Goal: Information Seeking & Learning: Learn about a topic

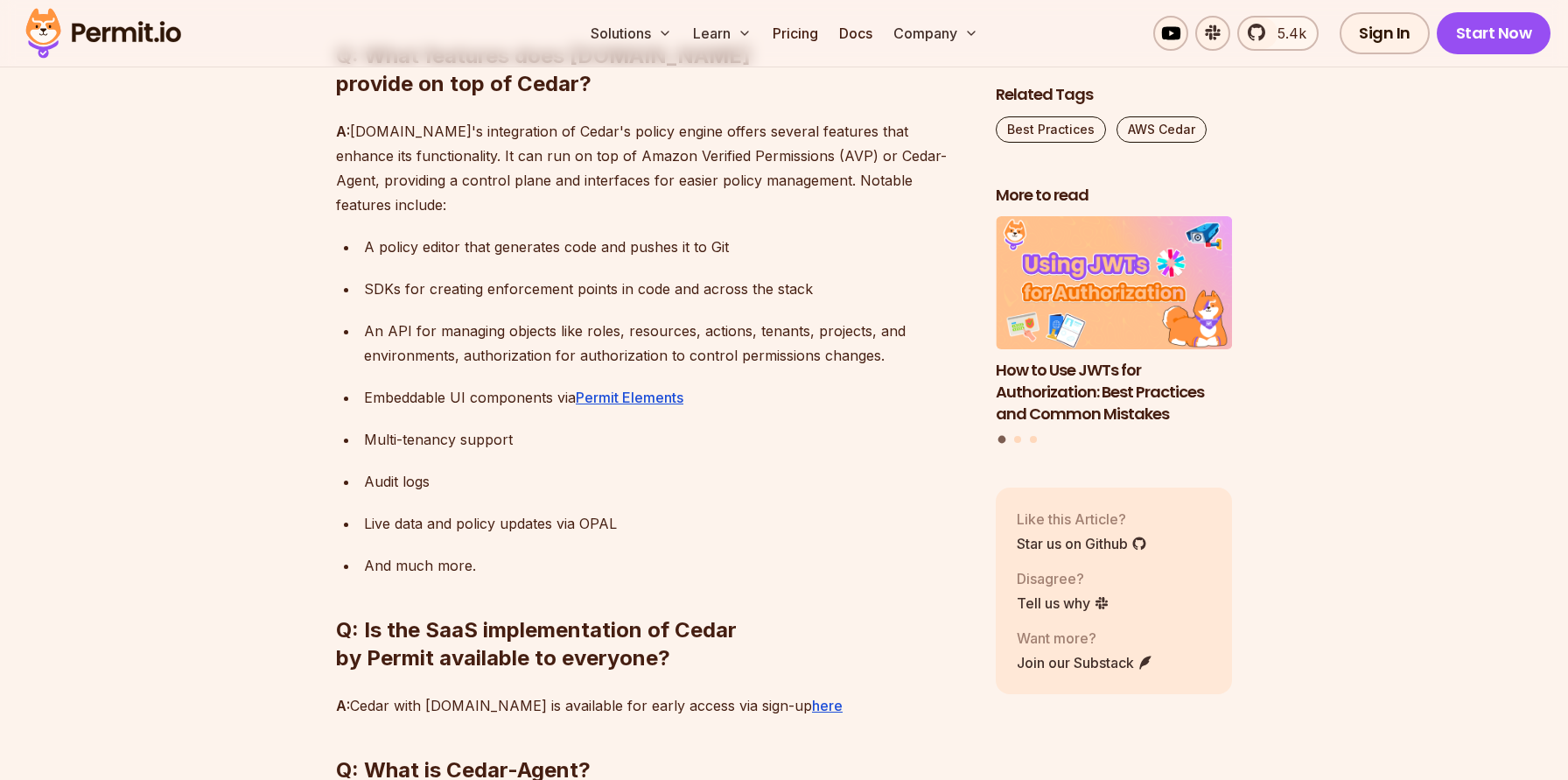
scroll to position [2769, 0]
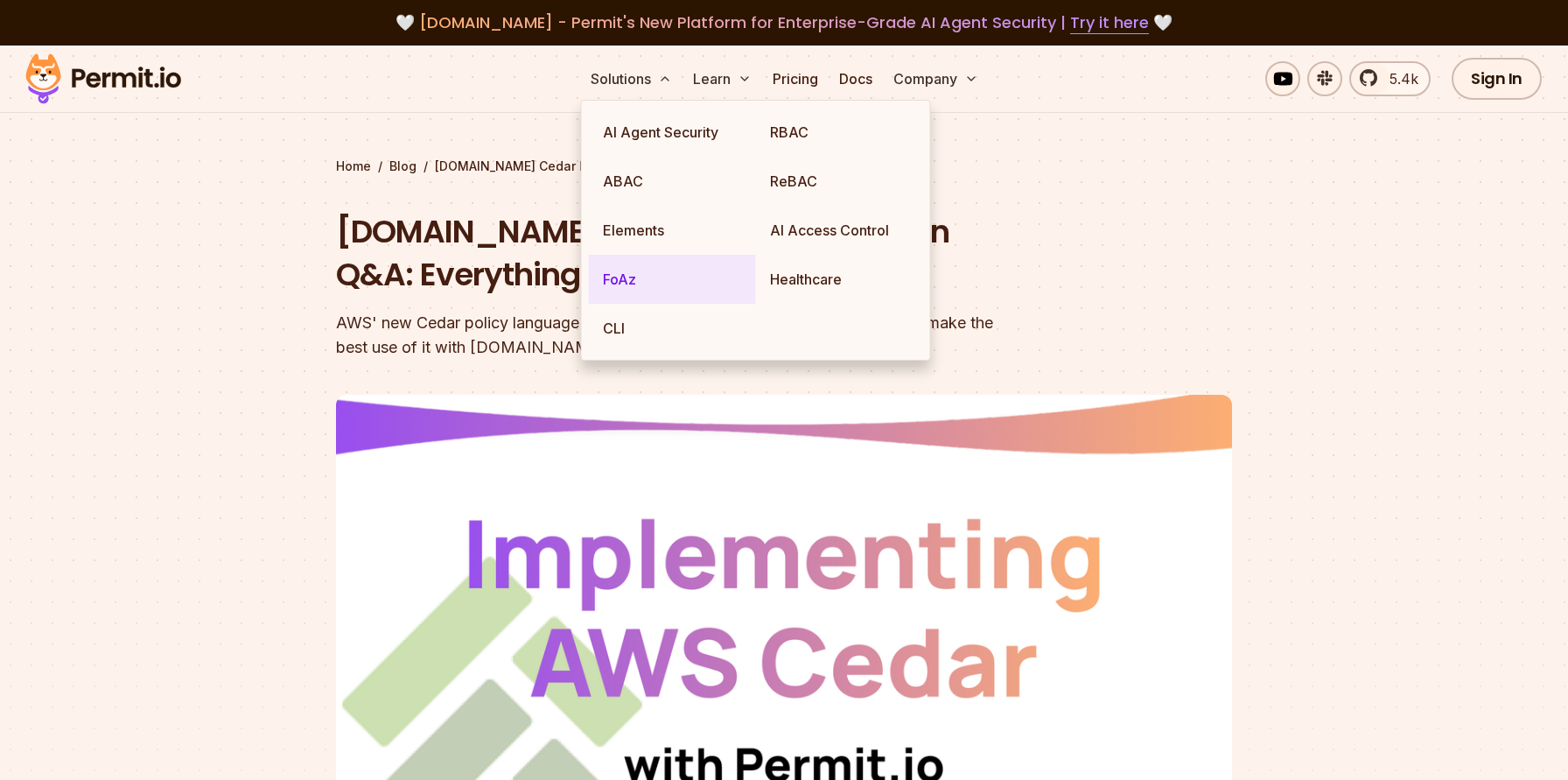
click at [681, 288] on link "FoAz" at bounding box center [672, 279] width 168 height 49
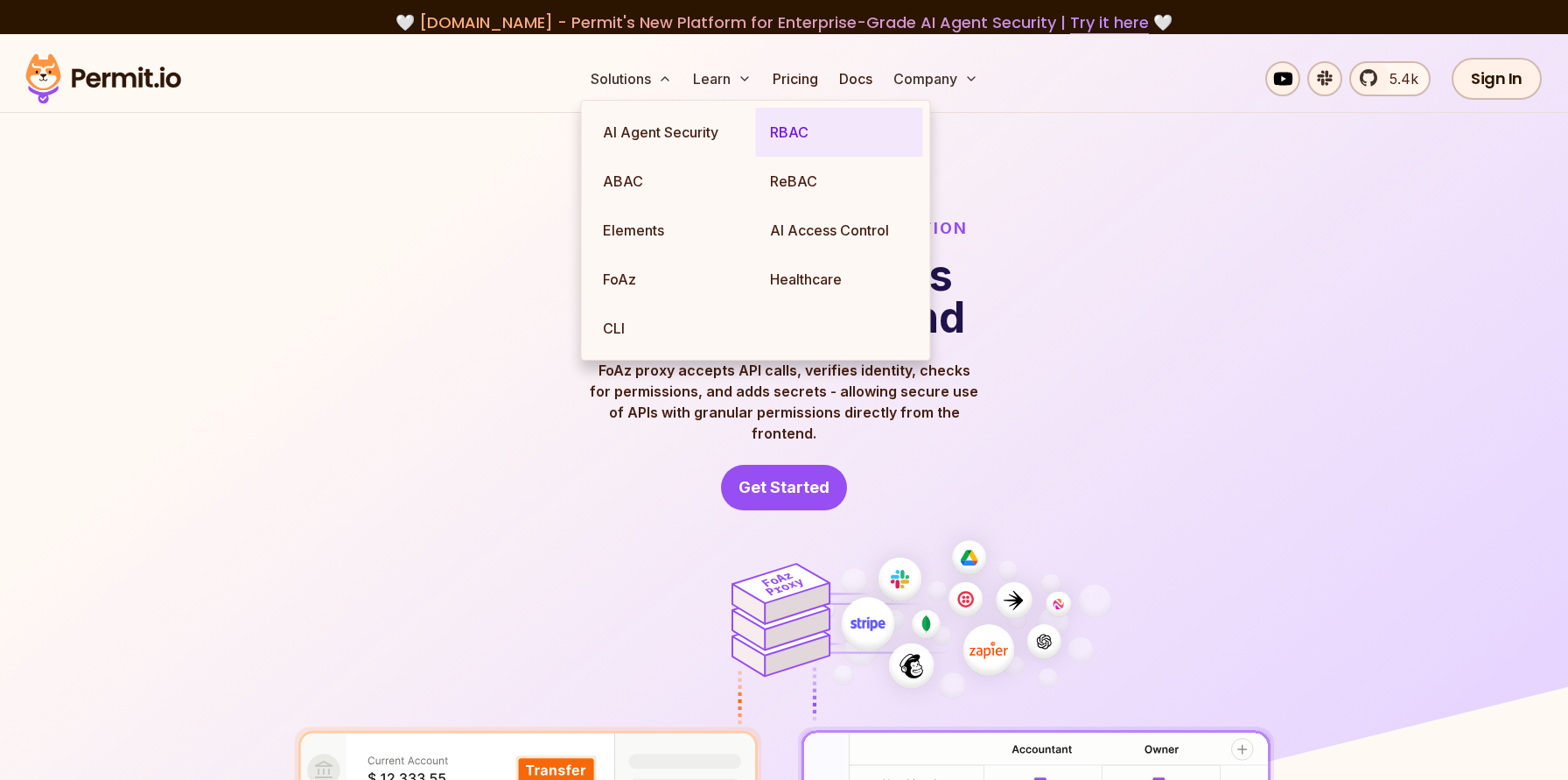
click at [858, 132] on link "RBAC" at bounding box center [840, 133] width 168 height 49
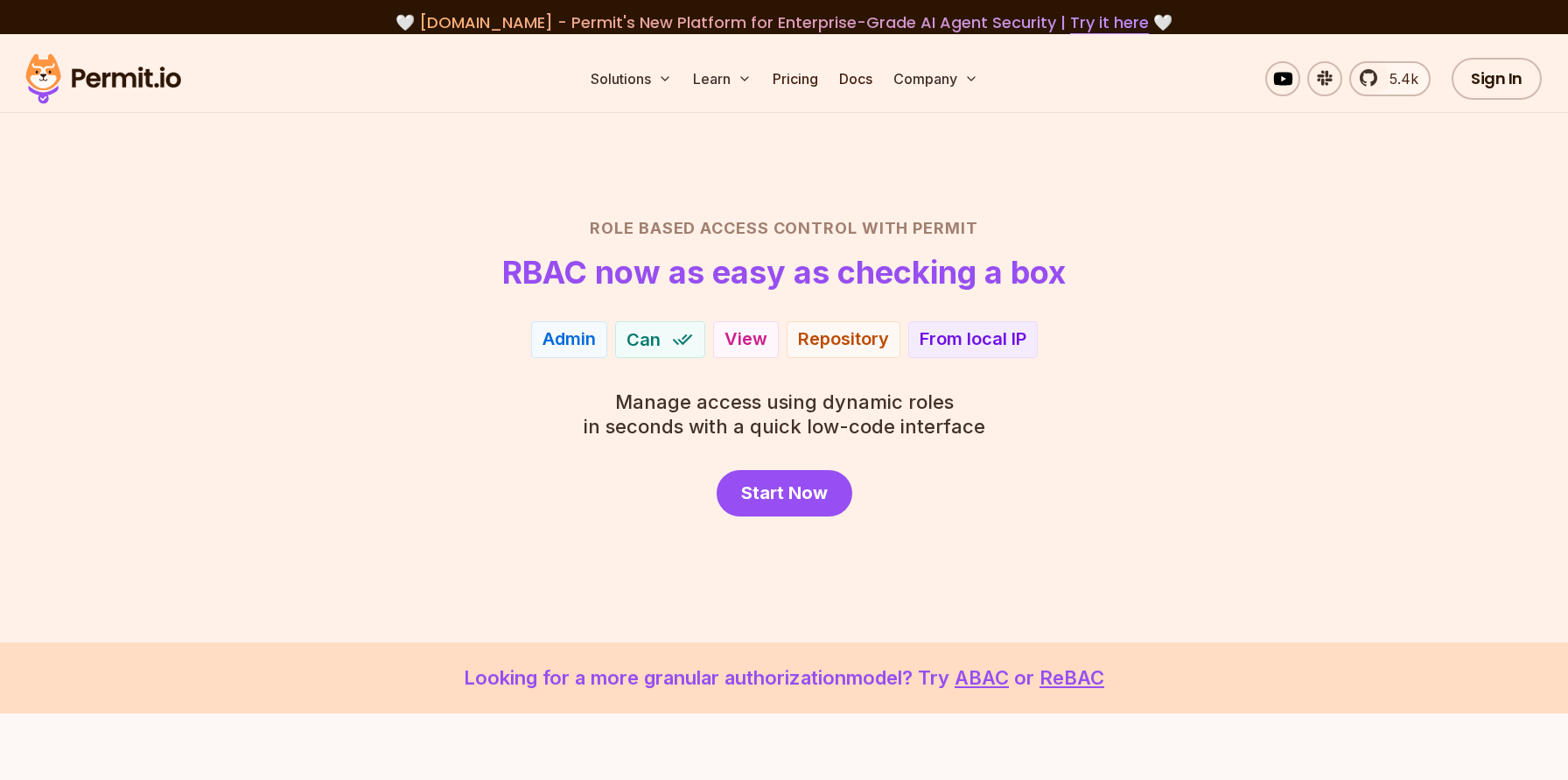
click at [814, 25] on span "agent.security - Permit's New Platform for Enterprise-Grade AI Agent Security |…" at bounding box center [784, 22] width 730 height 22
click at [1099, 17] on link "Try it here" at bounding box center [1109, 23] width 79 height 23
